Goal: Information Seeking & Learning: Learn about a topic

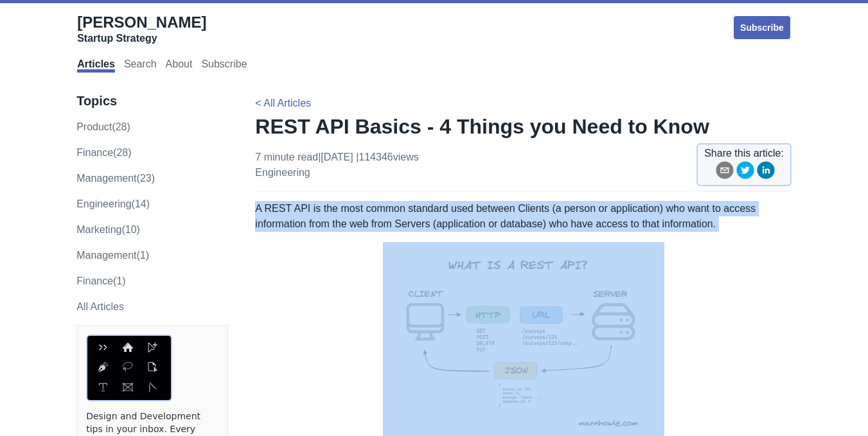
drag, startPoint x: 255, startPoint y: 208, endPoint x: 729, endPoint y: 235, distance: 474.5
copy div "A REST API is the most common standard used between Clients (a person or applic…"
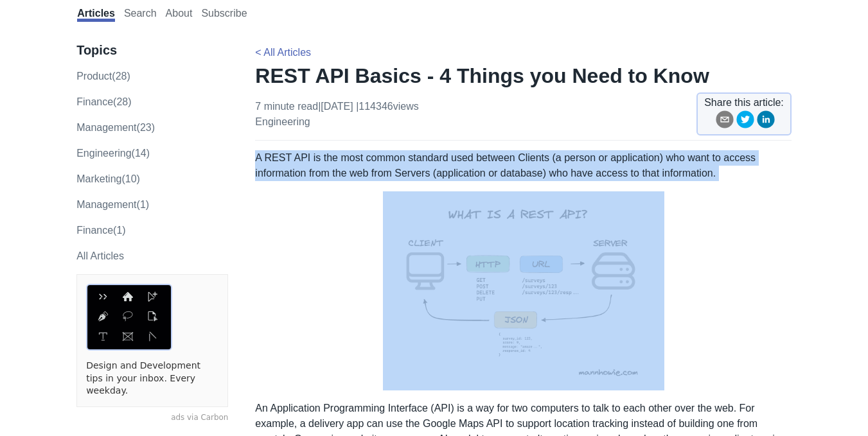
scroll to position [129, 0]
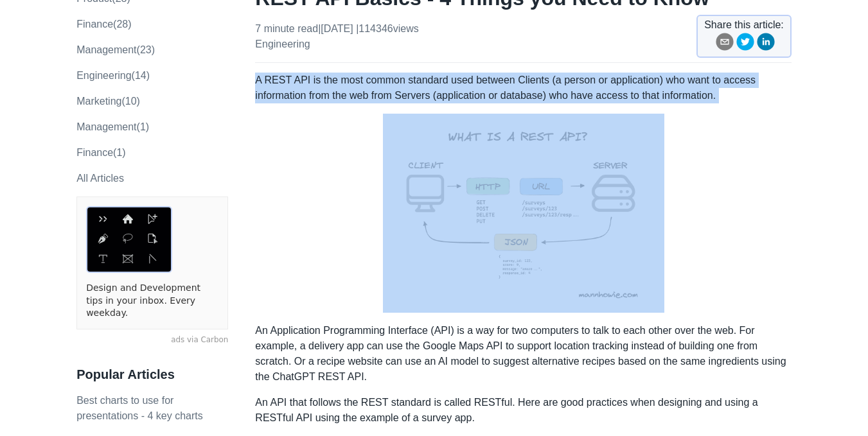
click at [478, 204] on img at bounding box center [524, 213] width 282 height 199
copy div "A REST API is the most common standard used between Clients (a person or applic…"
click at [435, 177] on img at bounding box center [524, 213] width 282 height 199
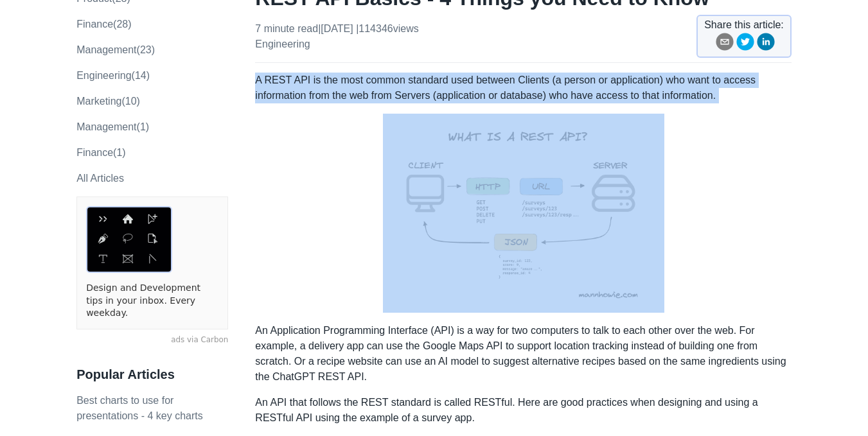
drag, startPoint x: 435, startPoint y: 177, endPoint x: 656, endPoint y: 120, distance: 228.2
click at [474, 168] on img at bounding box center [524, 213] width 282 height 199
click at [633, 85] on p "A REST API is the most common standard used between Clients (a person or applic…" at bounding box center [523, 88] width 536 height 31
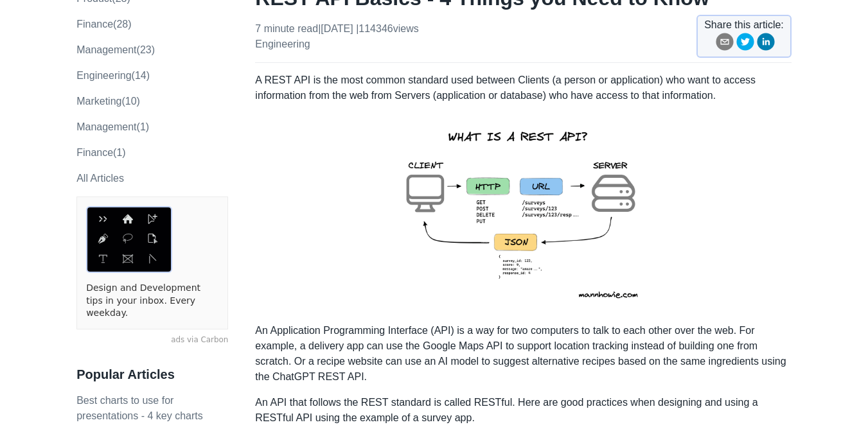
click at [546, 186] on img at bounding box center [524, 213] width 282 height 199
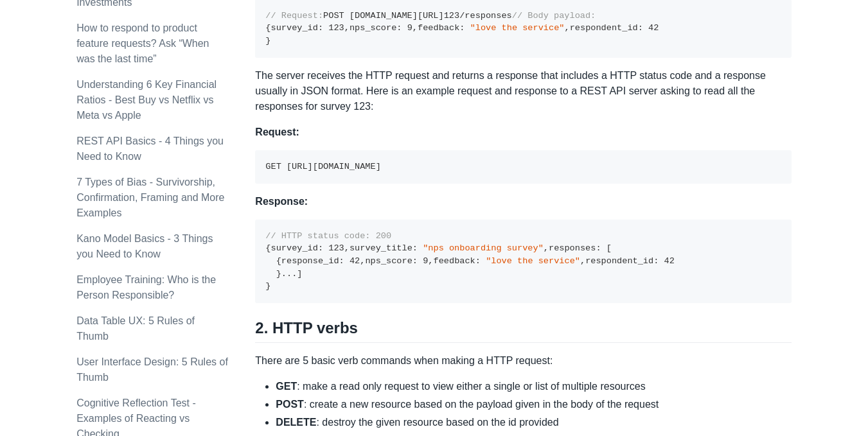
scroll to position [900, 0]
